Goal: Browse casually: Explore the website without a specific task or goal

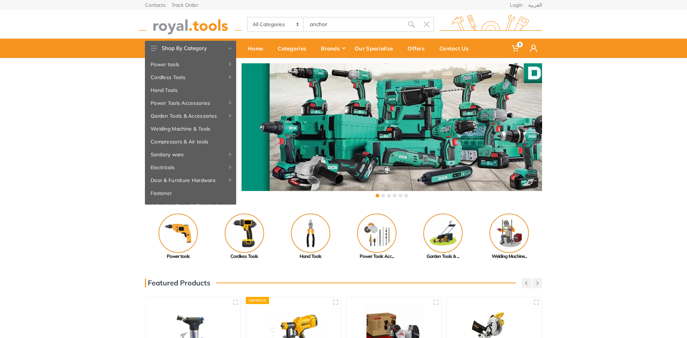
type input "anchor"
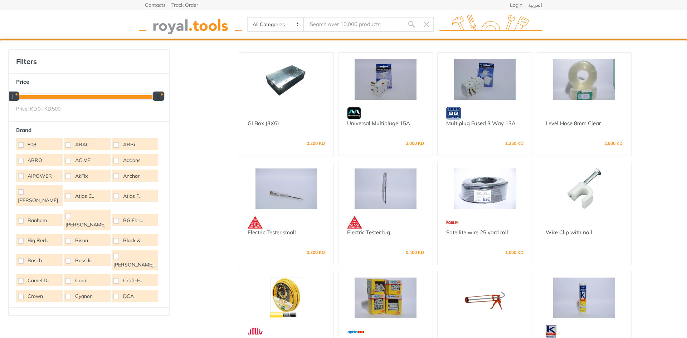
type input "c"
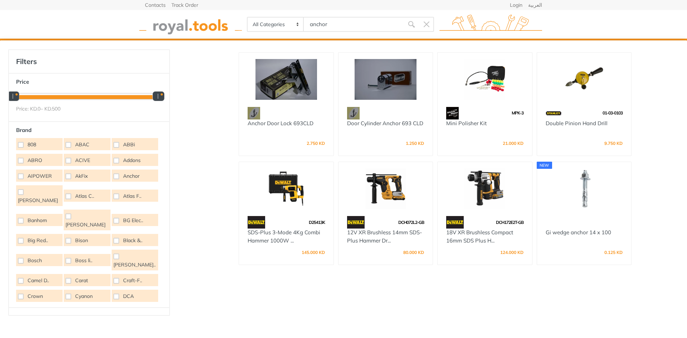
type input "anchor"
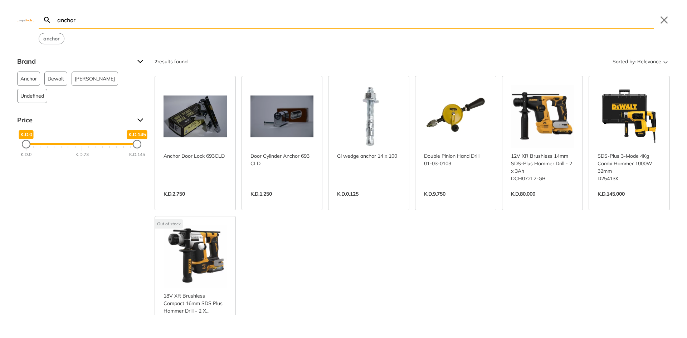
click at [271, 201] on link "View more →" at bounding box center [281, 201] width 63 height 0
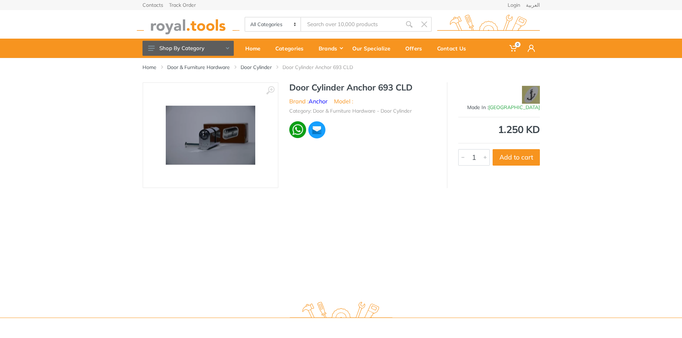
click at [510, 127] on div "1.250 KD" at bounding box center [499, 130] width 82 height 10
click at [643, 140] on div "‹ › Door Cylinder Anchor 693 CLD Brand : Anchor 238 1" at bounding box center [341, 135] width 682 height 106
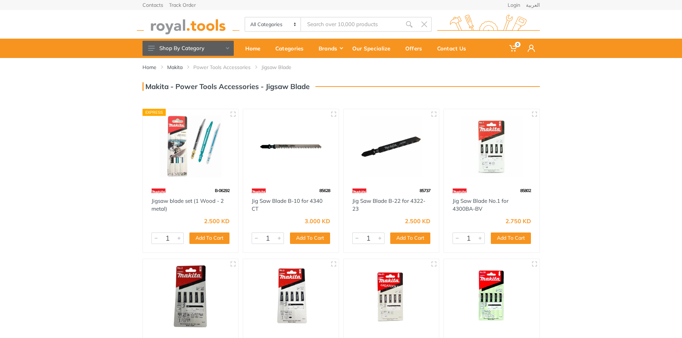
scroll to position [322, 0]
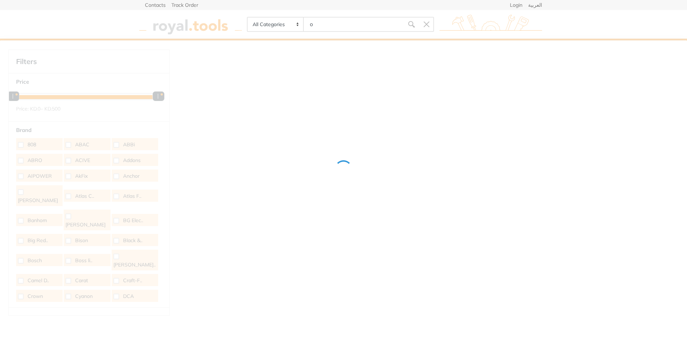
type input "o"
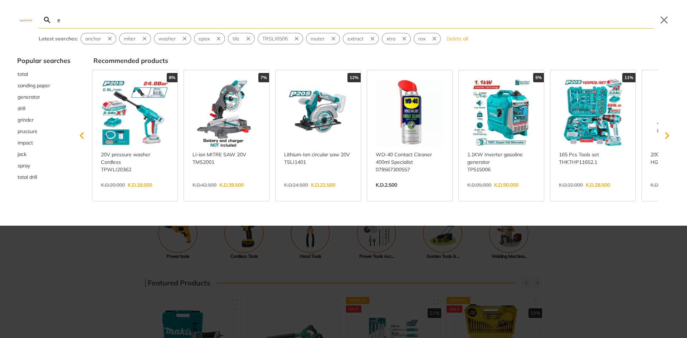
type input "ep"
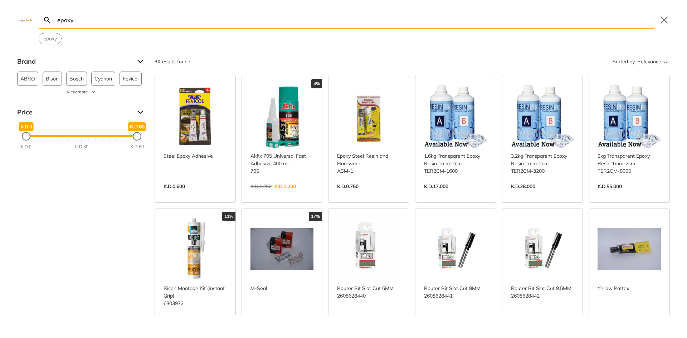
type input "epoxy"
